Goal: Information Seeking & Learning: Learn about a topic

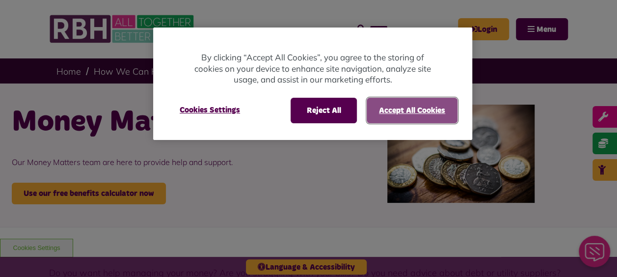
click at [414, 112] on button "Accept All Cookies" at bounding box center [412, 111] width 91 height 26
